Goal: Information Seeking & Learning: Learn about a topic

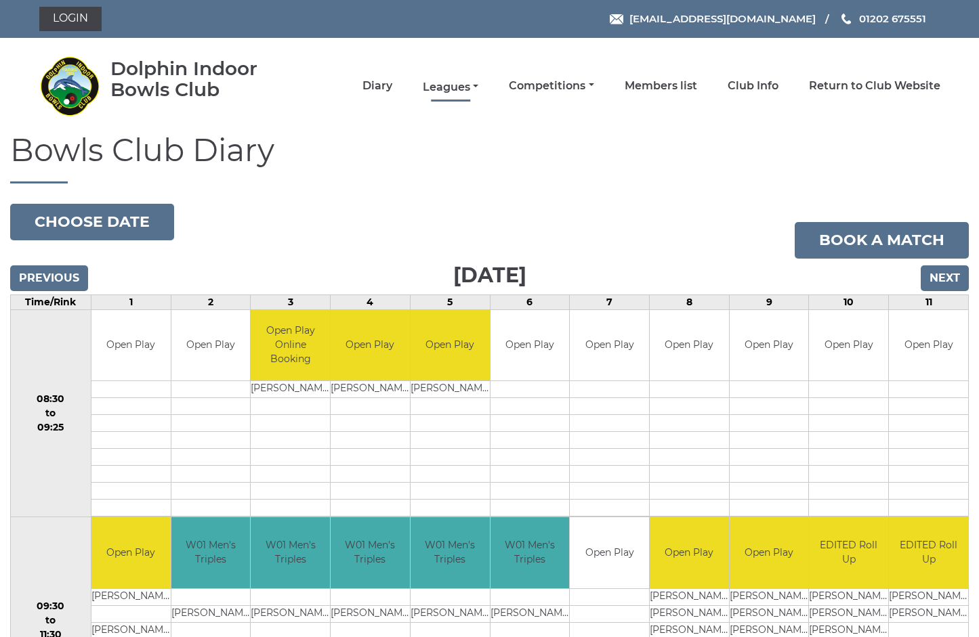
click at [478, 83] on link "Leagues" at bounding box center [451, 87] width 56 height 15
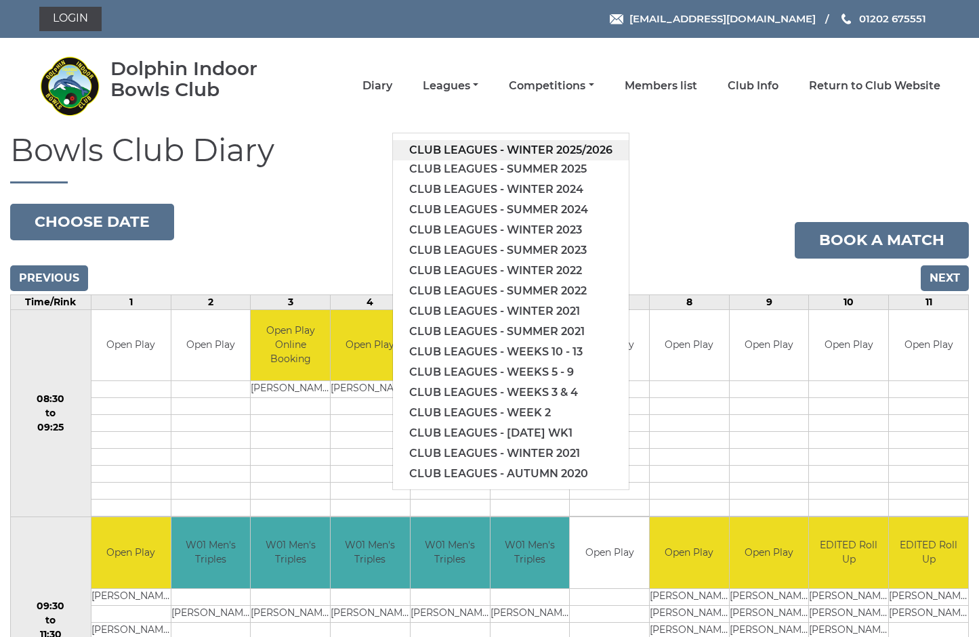
click at [557, 150] on link "Club leagues - Winter 2025/2026" at bounding box center [511, 150] width 236 height 20
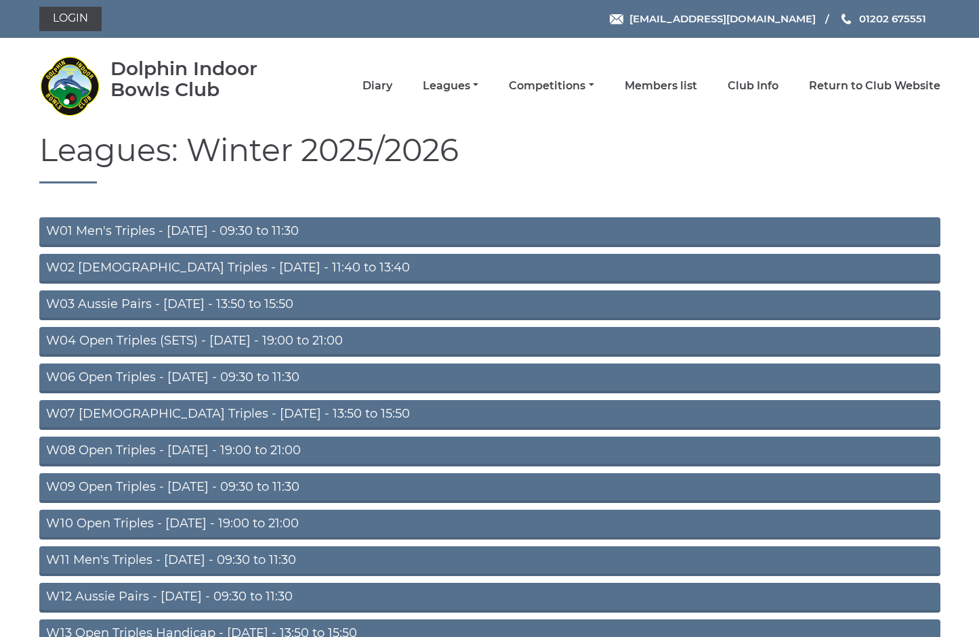
click at [242, 342] on link "W04 Open Triples (SETS) - Monday - 19:00 to 21:00" at bounding box center [489, 342] width 901 height 30
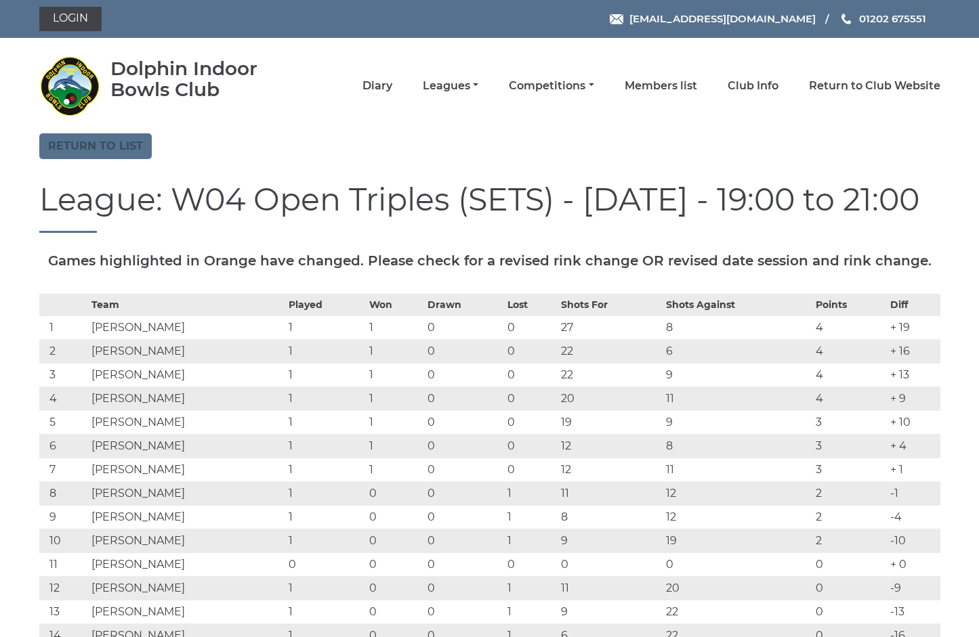
click at [87, 140] on link "Return to list" at bounding box center [95, 146] width 112 height 26
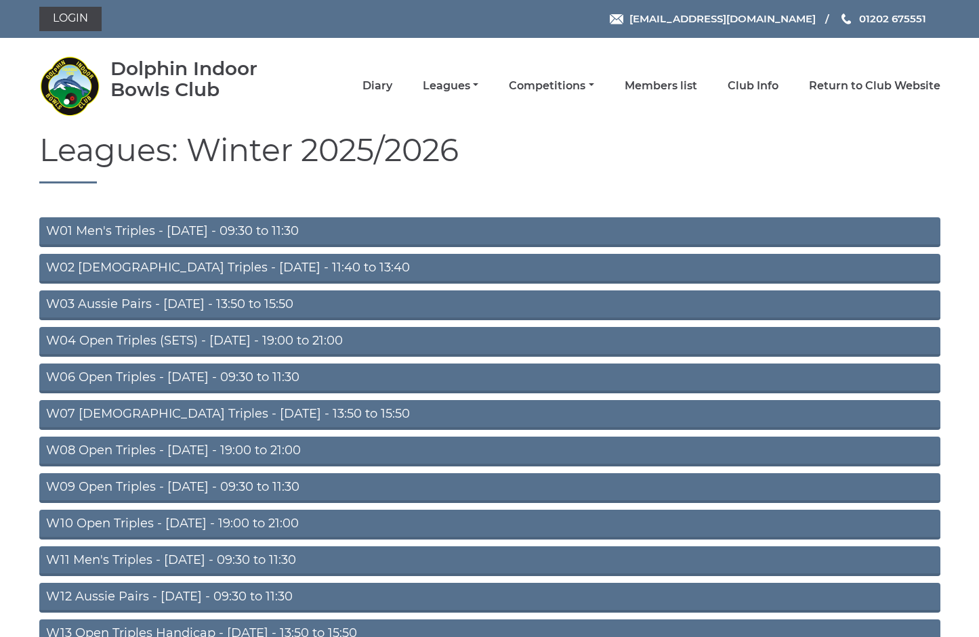
click at [255, 378] on link "W06 Open Triples - [DATE] - 09:30 to 11:30" at bounding box center [489, 379] width 901 height 30
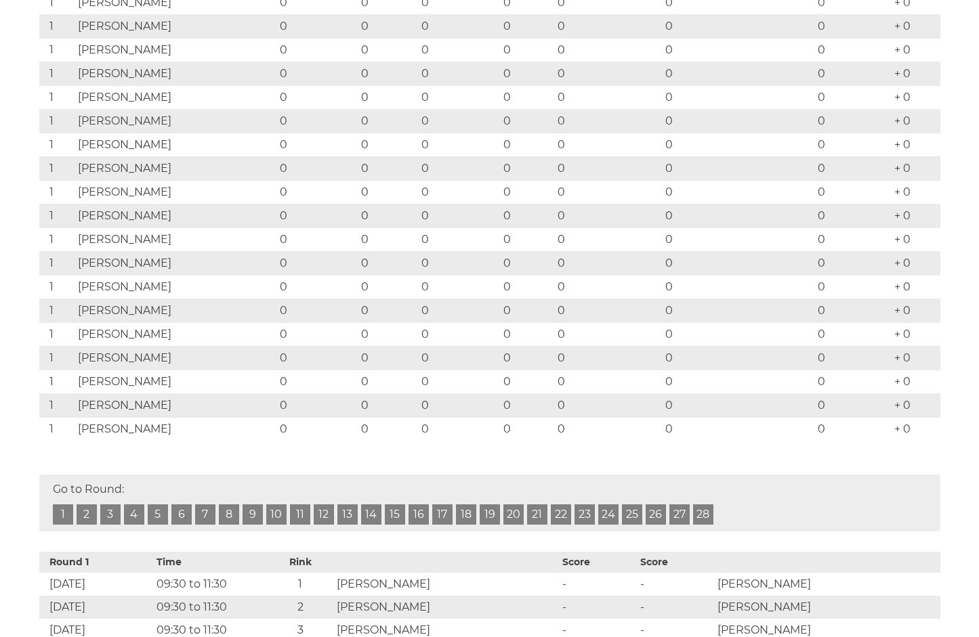
scroll to position [412, 0]
